Goal: Task Accomplishment & Management: Manage account settings

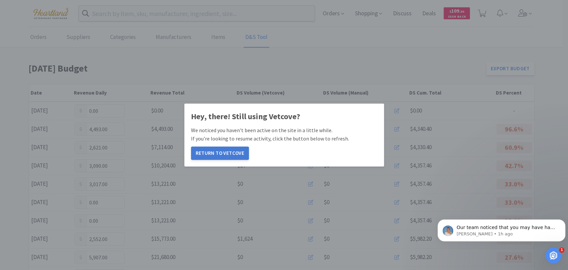
click at [232, 154] on button "Return to Vetcove" at bounding box center [220, 152] width 58 height 13
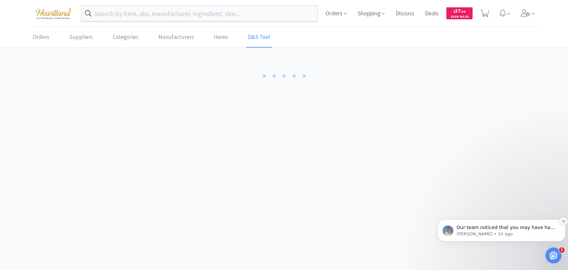
click at [564, 221] on icon "Dismiss notification" at bounding box center [564, 221] width 4 height 4
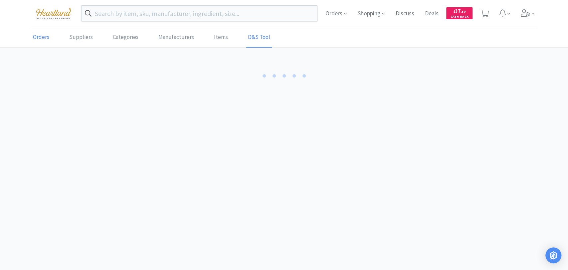
click at [39, 39] on link "Orders" at bounding box center [41, 37] width 20 height 20
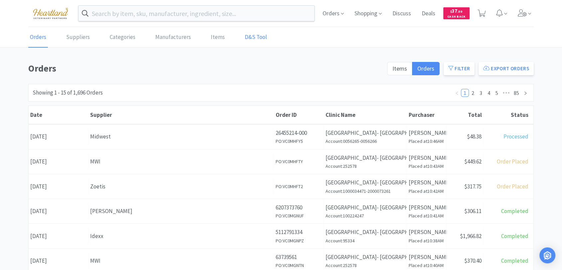
click at [251, 36] on link "D&S Tool" at bounding box center [256, 37] width 26 height 20
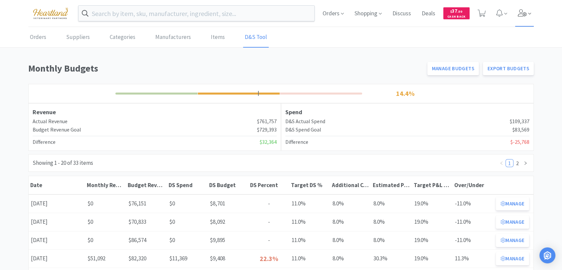
click at [525, 14] on icon at bounding box center [522, 12] width 9 height 7
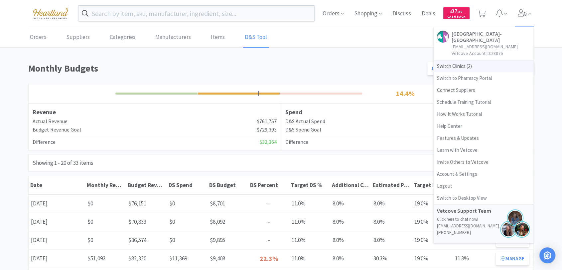
click at [461, 62] on span "Switch Clinics ( 2 )" at bounding box center [484, 66] width 100 height 12
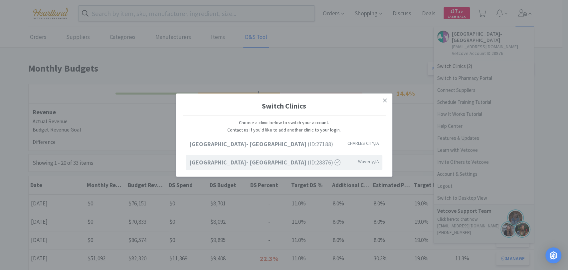
click at [272, 162] on strong "Ave of the Saints Animal Hospital- Waverly" at bounding box center [248, 162] width 118 height 8
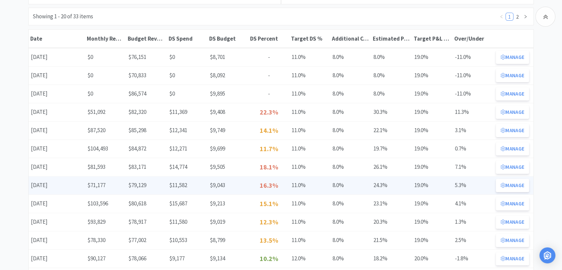
scroll to position [148, 0]
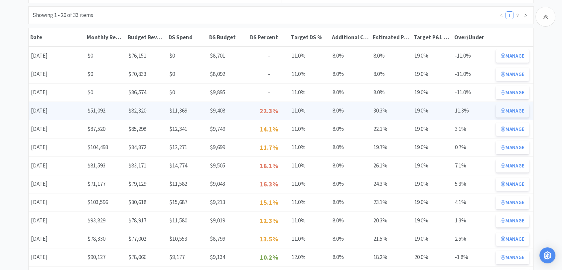
click at [516, 112] on button "Manage" at bounding box center [512, 110] width 33 height 13
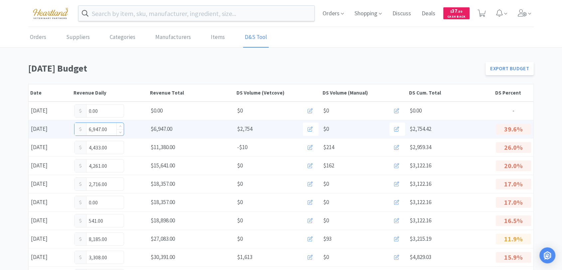
click at [113, 127] on input "6,947.00" at bounding box center [99, 129] width 49 height 13
type input "6"
type input "7,201"
click at [98, 130] on input "7,201.00" at bounding box center [99, 129] width 49 height 13
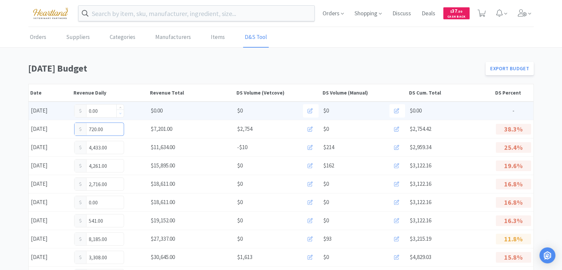
type input "7,202.00"
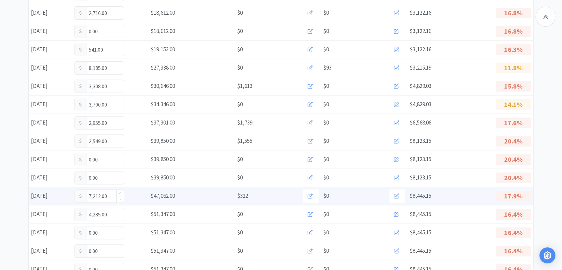
scroll to position [185, 0]
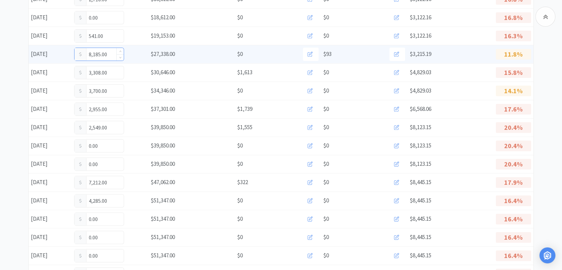
click at [111, 52] on input "8,185.00" at bounding box center [99, 54] width 49 height 13
type input "8"
type input "9,442"
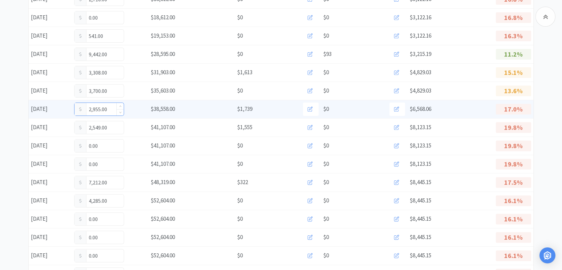
click at [111, 107] on input "2,955.00" at bounding box center [99, 109] width 49 height 13
type input "2"
type input "3,605"
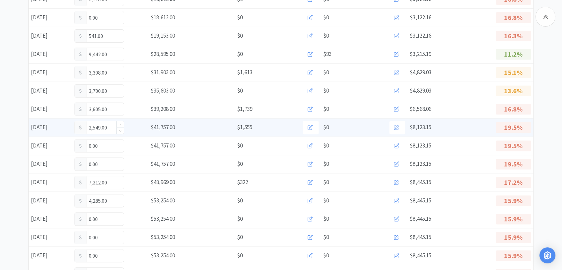
scroll to position [222, 0]
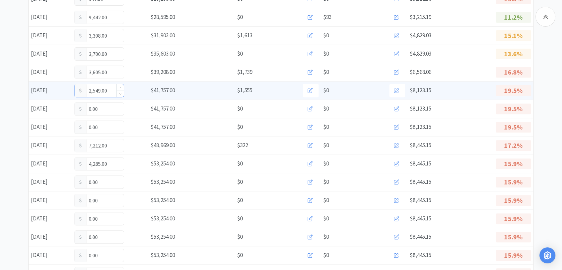
click at [110, 89] on input "2,549.00" at bounding box center [99, 90] width 49 height 13
type input "2,569"
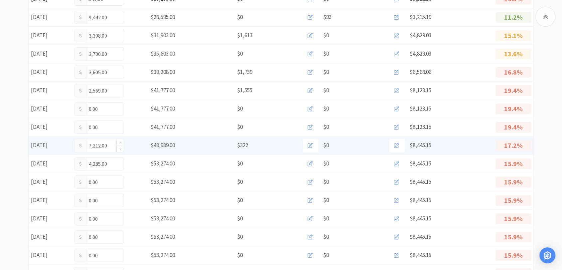
click at [110, 144] on input "7,212.00" at bounding box center [99, 145] width 49 height 13
type input "7"
click at [98, 142] on input "0.00" at bounding box center [99, 145] width 49 height 13
type input "0"
type input "8,125"
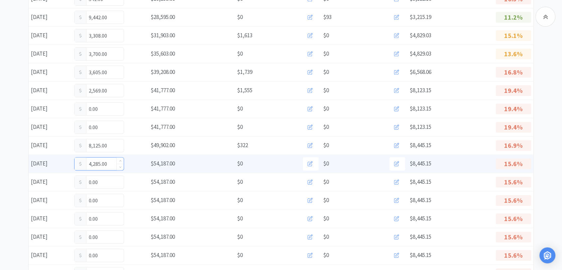
click at [110, 163] on input "4,285.00" at bounding box center [99, 163] width 49 height 13
type input "4,372"
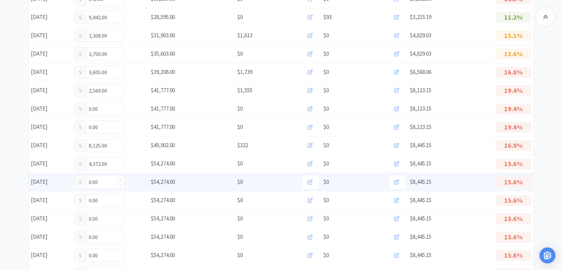
click at [105, 185] on input "0.00" at bounding box center [99, 182] width 49 height 13
type input "0"
type input "3,158"
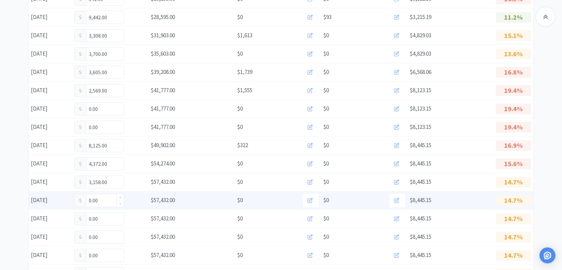
click at [108, 202] on input "0.00" at bounding box center [99, 200] width 49 height 13
type input "0"
type input "3,550"
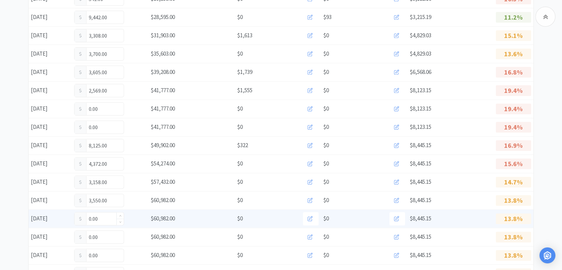
click at [105, 216] on input "0.00" at bounding box center [99, 218] width 49 height 13
type input "0"
type input "2,047"
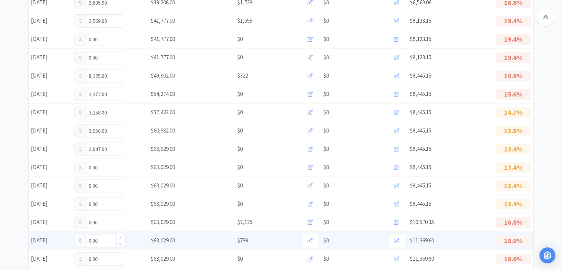
scroll to position [295, 0]
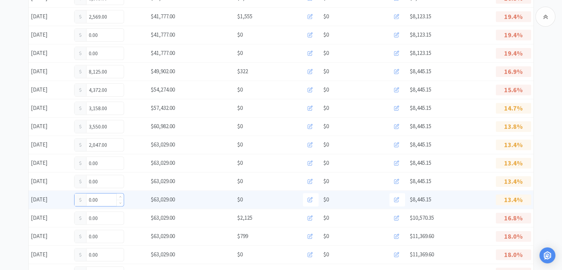
drag, startPoint x: 101, startPoint y: 200, endPoint x: 105, endPoint y: 199, distance: 3.4
click at [101, 199] on input "0.00" at bounding box center [99, 199] width 49 height 13
type input "0"
type input "4,453"
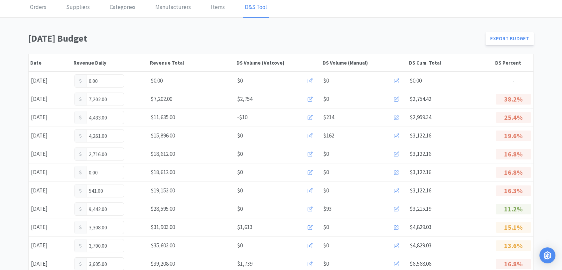
scroll to position [0, 0]
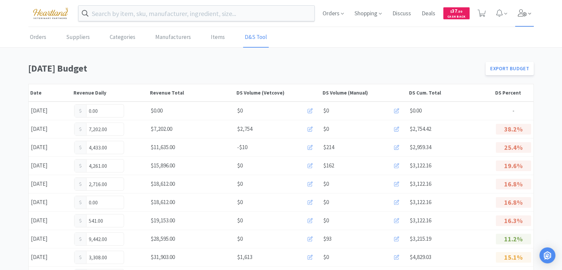
click at [521, 16] on icon at bounding box center [522, 12] width 9 height 7
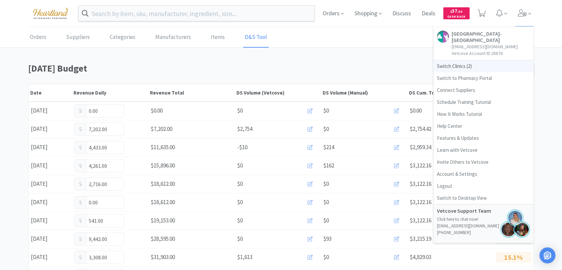
click at [456, 64] on span "Switch Clinics ( 2 )" at bounding box center [484, 66] width 100 height 12
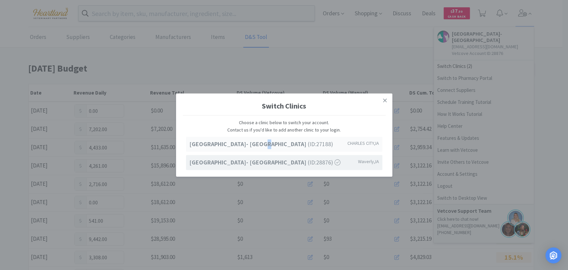
click at [253, 147] on strong "Ave of the Saints Animal Hospital- Charles City" at bounding box center [248, 144] width 118 height 8
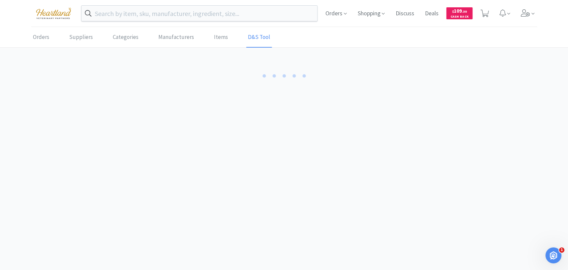
click at [29, 35] on div "Orders Suppliers Categories Manufacturers Items D&S Tool" at bounding box center [284, 37] width 512 height 20
click at [36, 41] on link "Orders" at bounding box center [41, 37] width 20 height 20
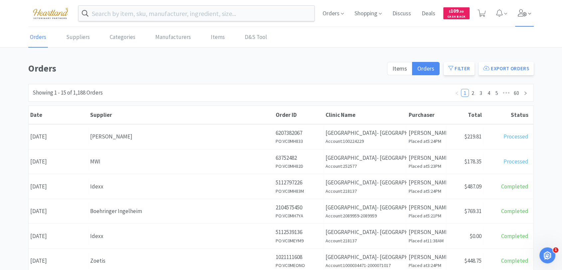
click at [524, 14] on icon at bounding box center [522, 12] width 9 height 7
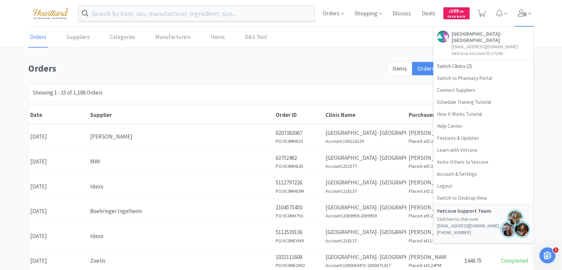
click at [524, 14] on icon at bounding box center [522, 12] width 9 height 7
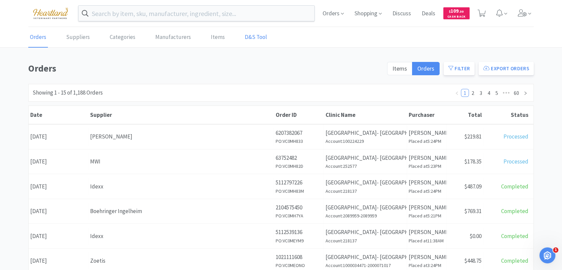
click at [243, 38] on link "D&S Tool" at bounding box center [256, 37] width 26 height 20
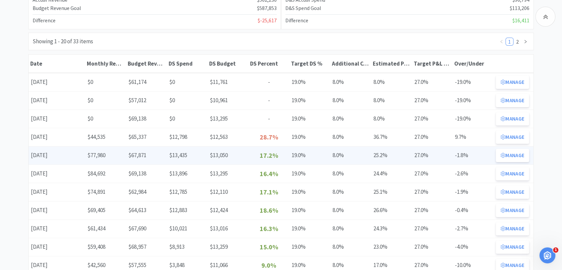
scroll to position [148, 0]
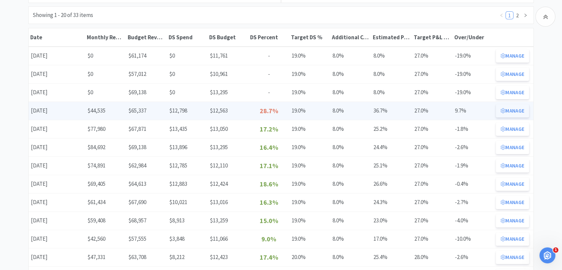
click at [508, 113] on button "Manage" at bounding box center [512, 110] width 33 height 13
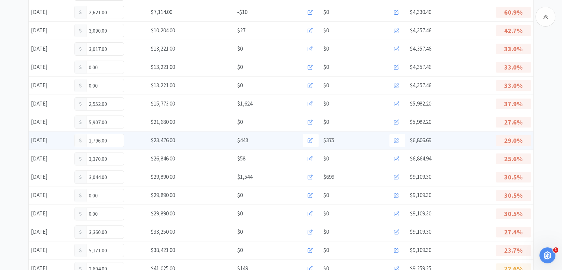
scroll to position [148, 0]
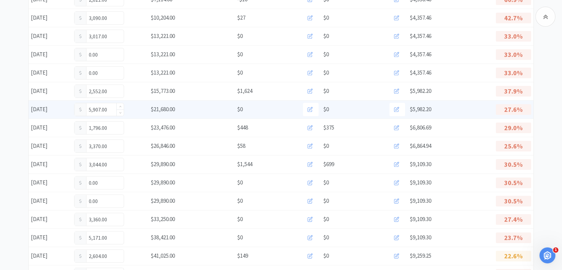
click at [111, 108] on input "5,907.00" at bounding box center [99, 109] width 49 height 13
type input "5,970"
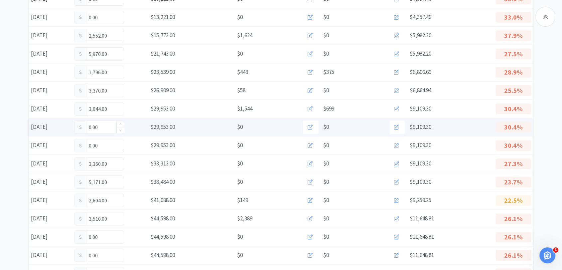
scroll to position [222, 0]
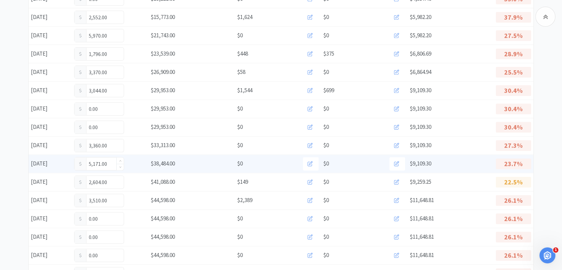
click at [113, 160] on input "5,171.00" at bounding box center [99, 163] width 49 height 13
type input "5,237"
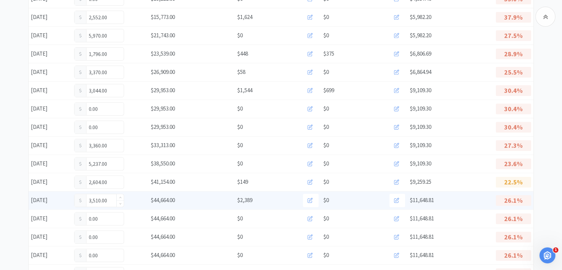
click at [113, 199] on input "3,510.00" at bounding box center [99, 200] width 49 height 13
type input "3,022"
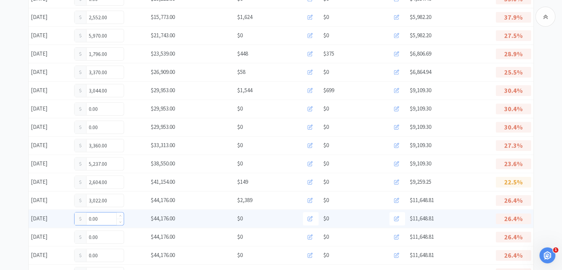
click at [108, 216] on input "0.00" at bounding box center [99, 218] width 49 height 13
type input "0"
type input "3,784"
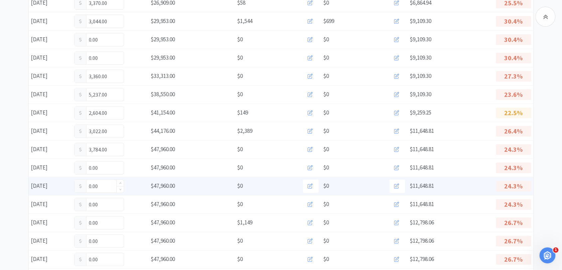
scroll to position [295, 0]
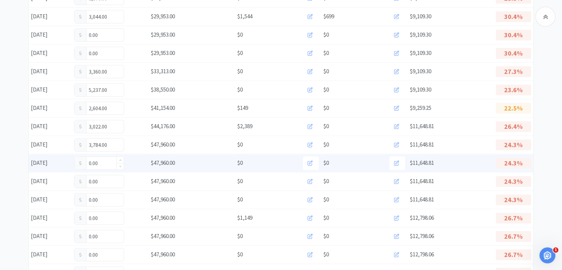
click at [107, 160] on input "0.00" at bounding box center [99, 163] width 49 height 13
type input "0"
type input "4,499"
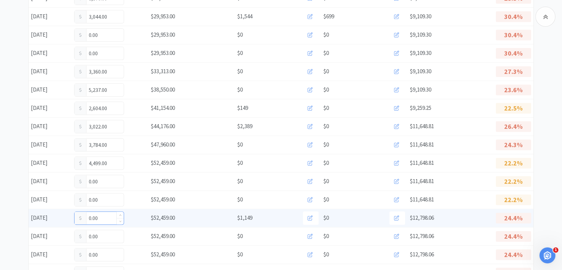
click at [103, 218] on input "0.00" at bounding box center [99, 218] width 49 height 13
type input "0"
type input "4,209"
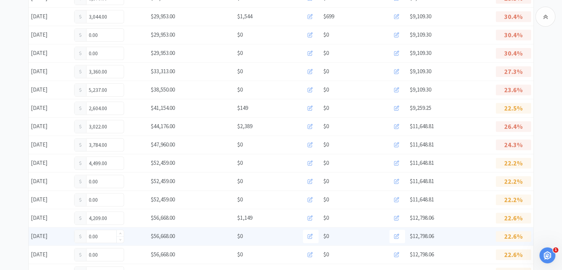
click at [109, 235] on input "0.00" at bounding box center [99, 236] width 49 height 13
type input "0"
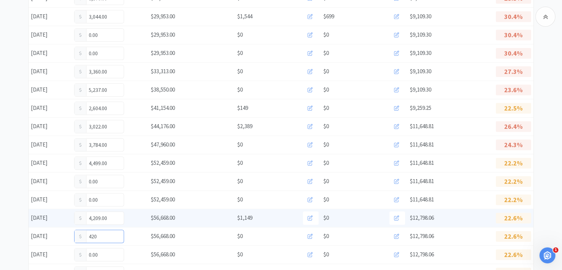
type input "4,209"
click at [114, 217] on input "4,209.00" at bounding box center [99, 218] width 49 height 13
type input "4"
click at [113, 216] on input "4.00" at bounding box center [99, 218] width 49 height 13
type input "4,505"
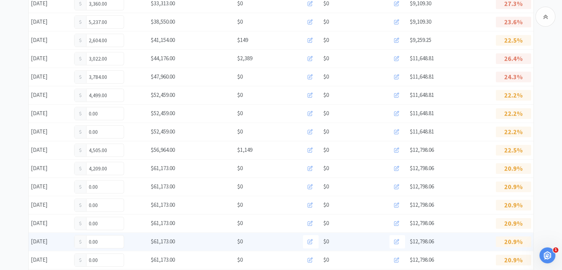
scroll to position [400, 0]
